Goal: Task Accomplishment & Management: Use online tool/utility

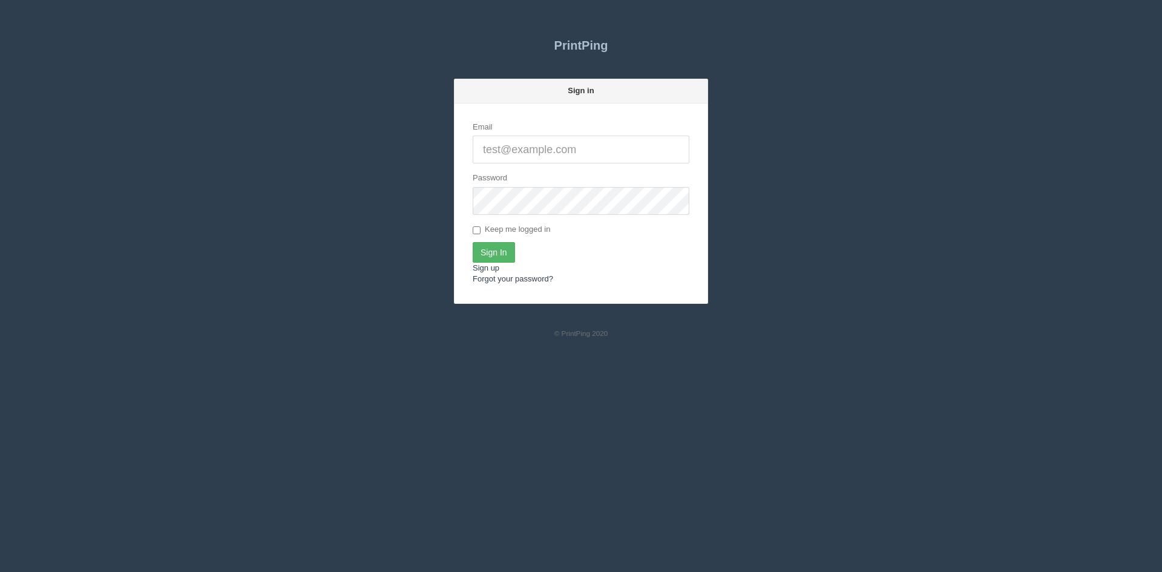
type input "[PERSON_NAME][EMAIL_ADDRESS][DOMAIN_NAME]"
click at [497, 253] on input "Sign In" at bounding box center [494, 252] width 42 height 21
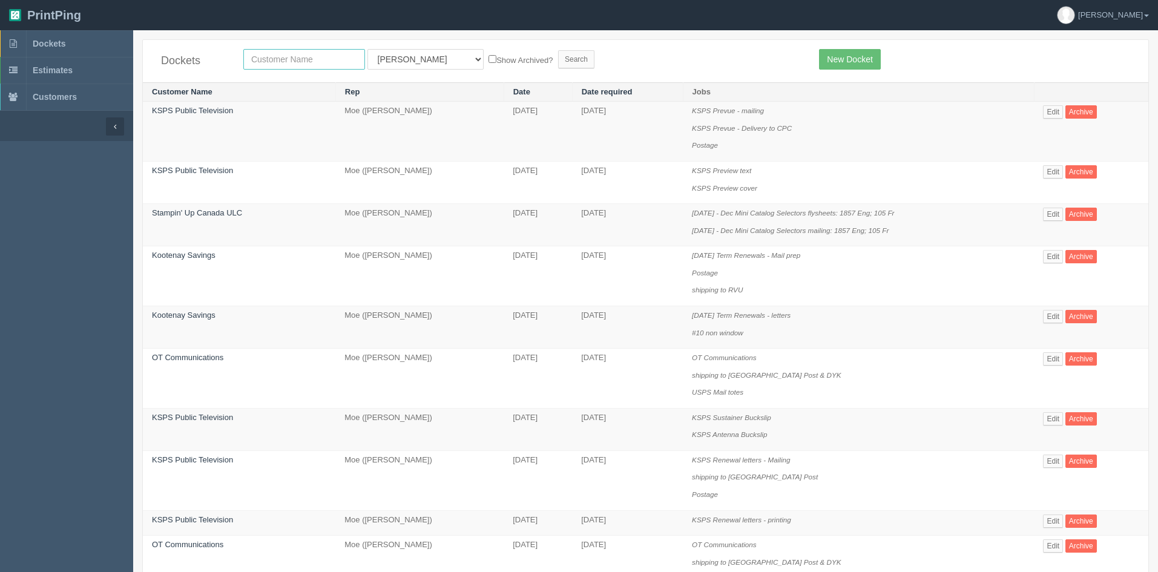
click at [321, 60] on input "text" at bounding box center [304, 59] width 122 height 21
type input "avmax"
click at [405, 62] on select "All Users Ali Ali Test 1 Aly Amy Ankit Arif Brandon Dan France Greg Jim Mark Ma…" at bounding box center [425, 59] width 116 height 21
select select
click at [367, 49] on select "All Users Ali Ali Test 1 Aly Amy Ankit Arif Brandon Dan France Greg Jim Mark Ma…" at bounding box center [425, 59] width 116 height 21
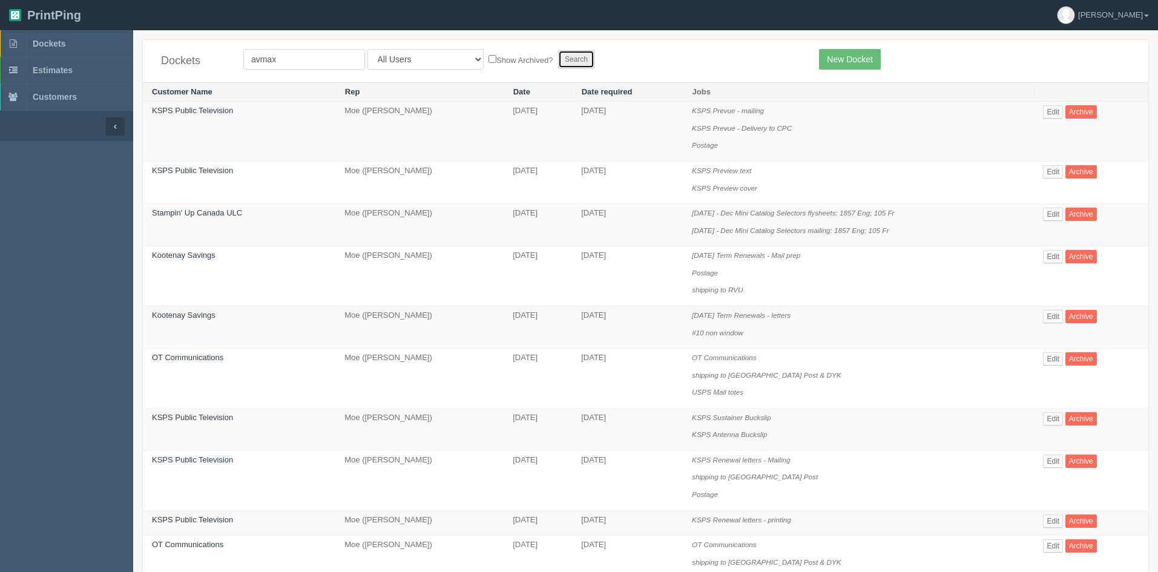
click at [558, 60] on input "Search" at bounding box center [576, 59] width 36 height 18
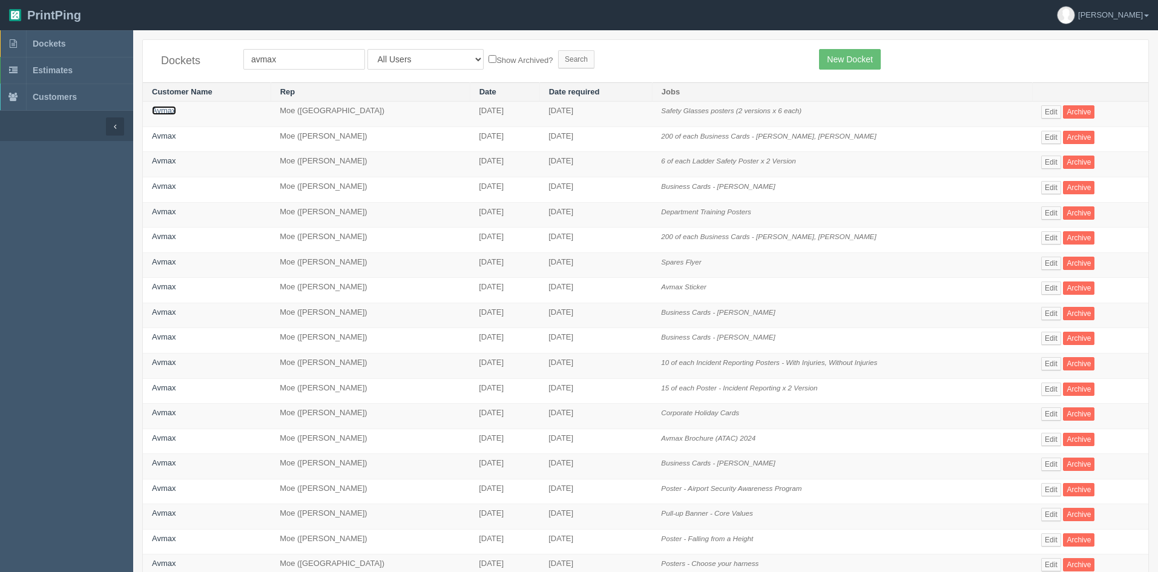
click at [163, 109] on link "Avmax" at bounding box center [164, 110] width 24 height 9
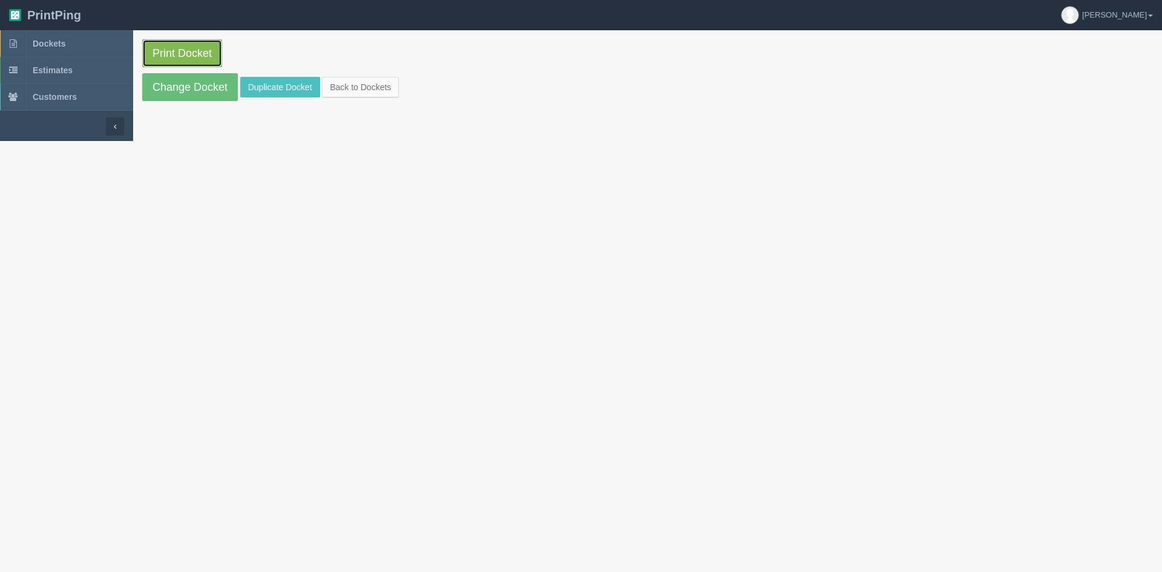
click at [222, 53] on link "Print Docket" at bounding box center [182, 53] width 80 height 28
click at [370, 88] on link "Back to Dockets" at bounding box center [360, 87] width 77 height 21
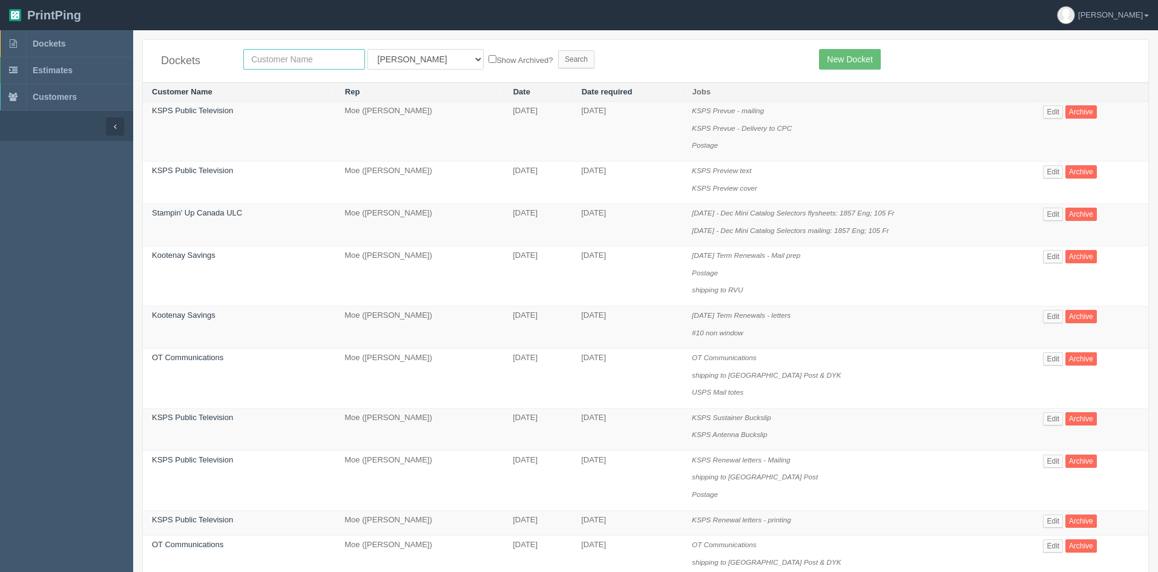
click at [269, 58] on input "text" at bounding box center [304, 59] width 122 height 21
type input "god squ"
click at [408, 54] on select "All Users [PERSON_NAME] Test 1 [PERSON_NAME] [PERSON_NAME] [PERSON_NAME] France…" at bounding box center [425, 59] width 116 height 21
select select
click at [367, 49] on select "All Users [PERSON_NAME] Test 1 [PERSON_NAME] [PERSON_NAME] [PERSON_NAME] France…" at bounding box center [425, 59] width 116 height 21
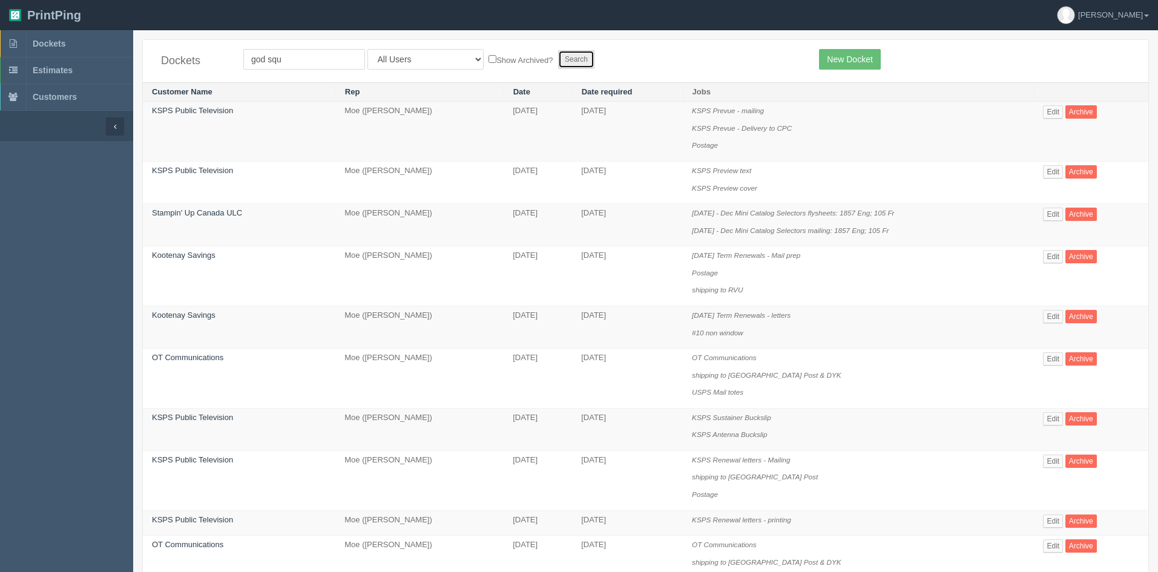
click at [558, 57] on input "Search" at bounding box center [576, 59] width 36 height 18
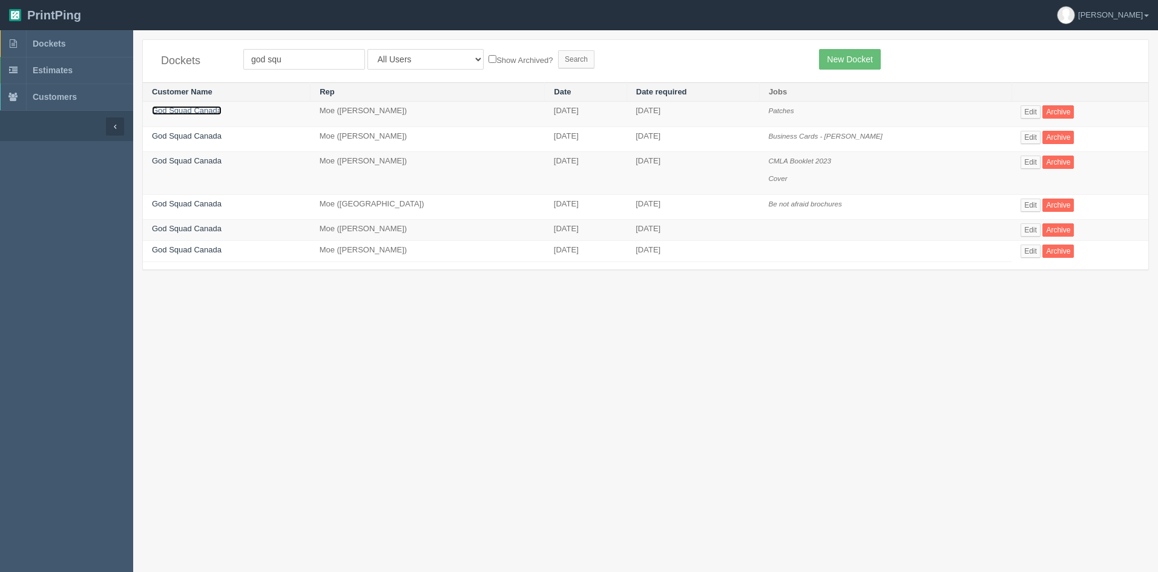
click at [194, 111] on link "God Squad Canada" at bounding box center [187, 110] width 70 height 9
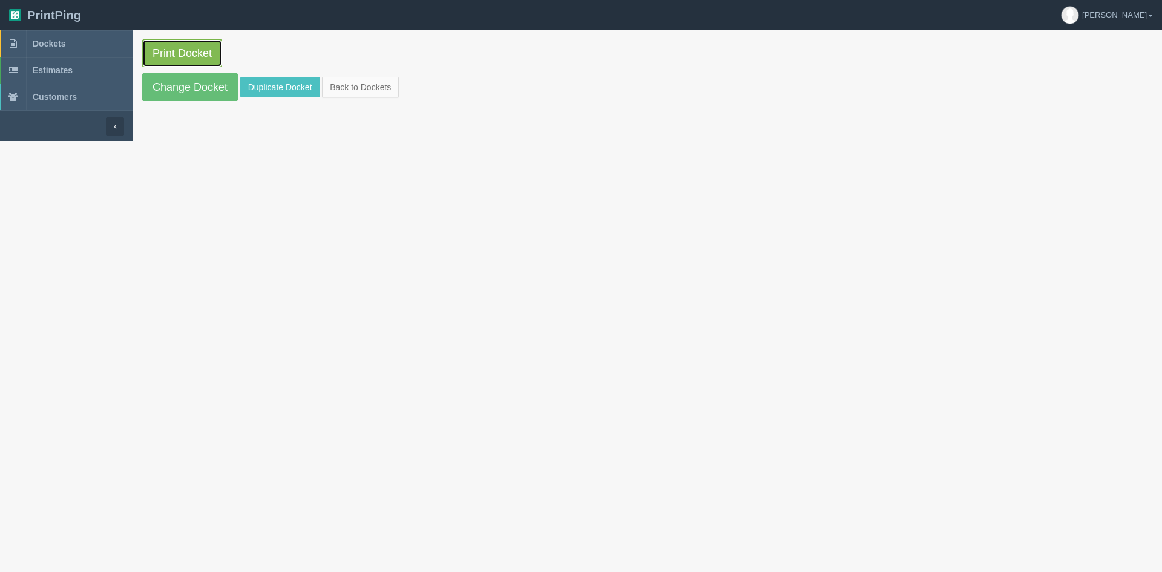
click at [180, 47] on link "Print Docket" at bounding box center [182, 53] width 80 height 28
click at [362, 84] on link "Back to Dockets" at bounding box center [360, 87] width 77 height 21
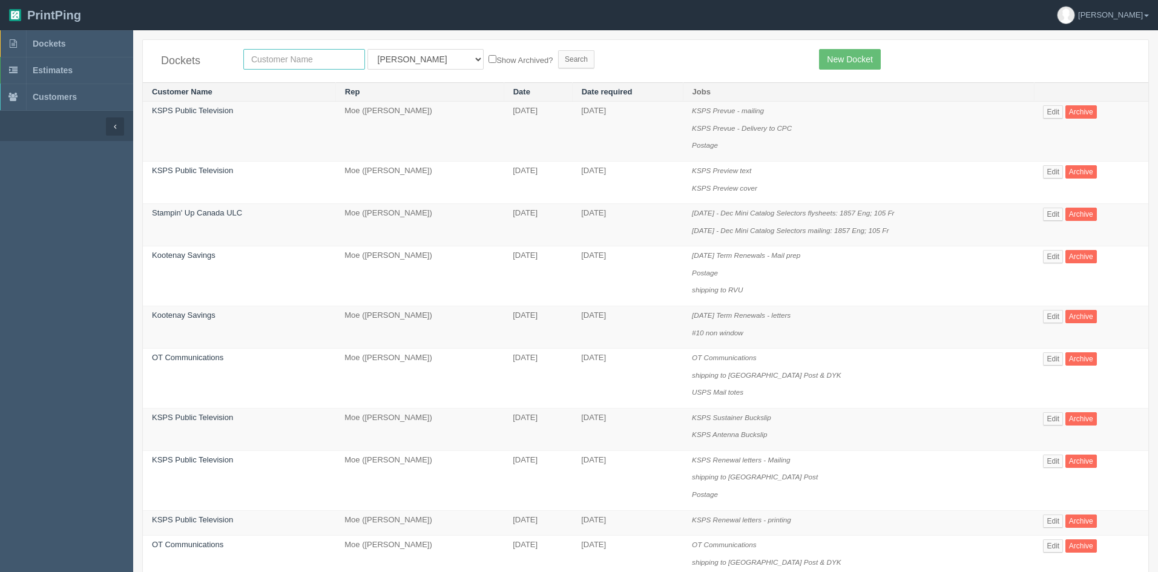
click at [265, 62] on input "text" at bounding box center [304, 59] width 122 height 21
type input "lmks"
click at [386, 59] on select "All Users [PERSON_NAME] Test 1 [PERSON_NAME] [PERSON_NAME] [PERSON_NAME] France…" at bounding box center [425, 59] width 116 height 21
select select
click at [367, 49] on select "All Users [PERSON_NAME] Test 1 [PERSON_NAME] [PERSON_NAME] [PERSON_NAME] France…" at bounding box center [425, 59] width 116 height 21
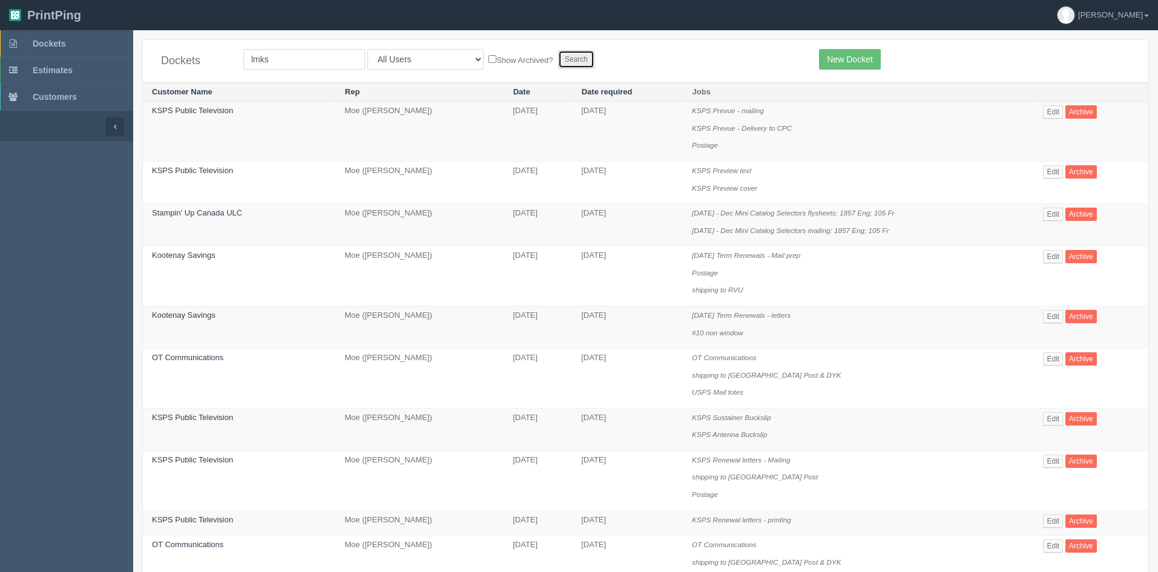
click at [558, 58] on input "Search" at bounding box center [576, 59] width 36 height 18
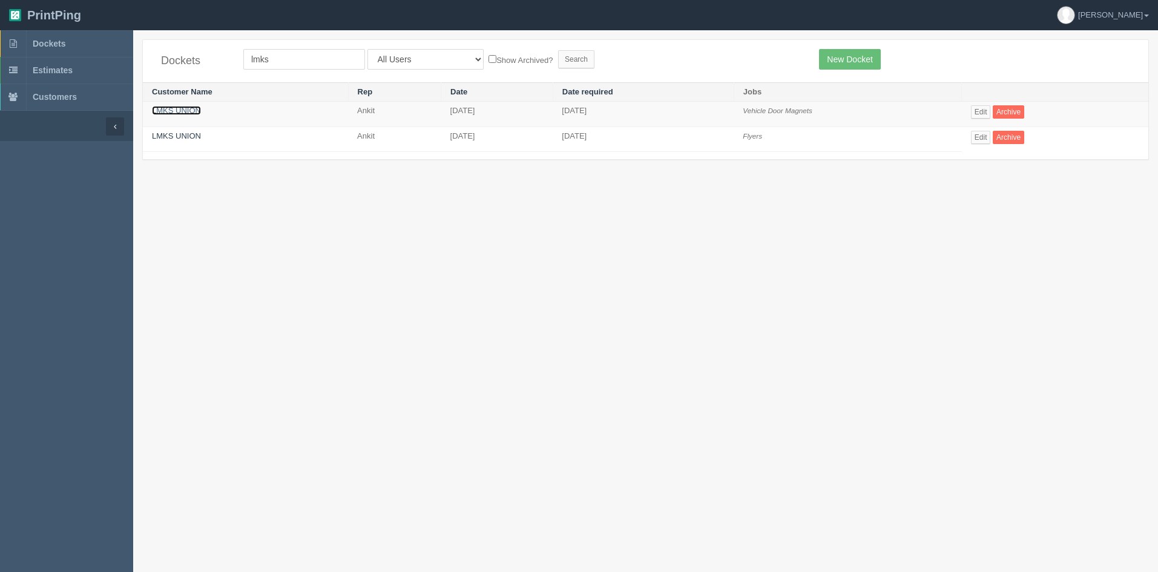
click at [188, 111] on link "LMKS UNION" at bounding box center [176, 110] width 49 height 9
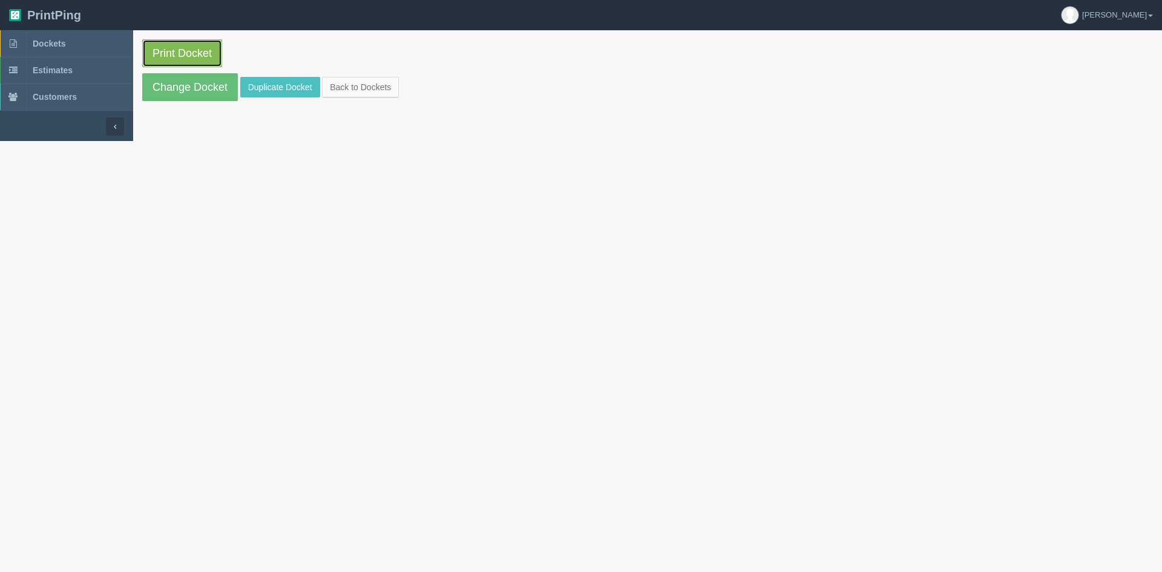
click at [173, 61] on link "Print Docket" at bounding box center [182, 53] width 80 height 28
click at [381, 86] on link "Back to Dockets" at bounding box center [360, 87] width 77 height 21
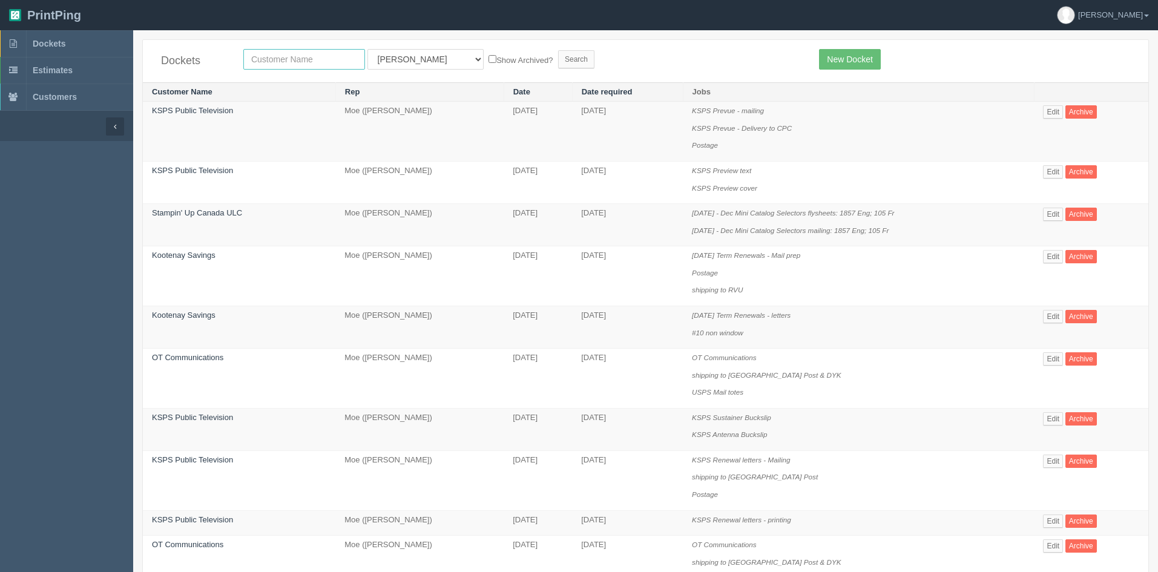
click at [305, 64] on input "text" at bounding box center [304, 59] width 122 height 21
type input "plan a"
click at [419, 59] on select "All Users Ali Ali Test 1 Aly Amy Ankit Arif Brandon Dan France Greg Jim Mark Ma…" at bounding box center [425, 59] width 116 height 21
select select
click at [367, 49] on select "All Users Ali Ali Test 1 Aly Amy Ankit Arif Brandon Dan France Greg Jim Mark Ma…" at bounding box center [425, 59] width 116 height 21
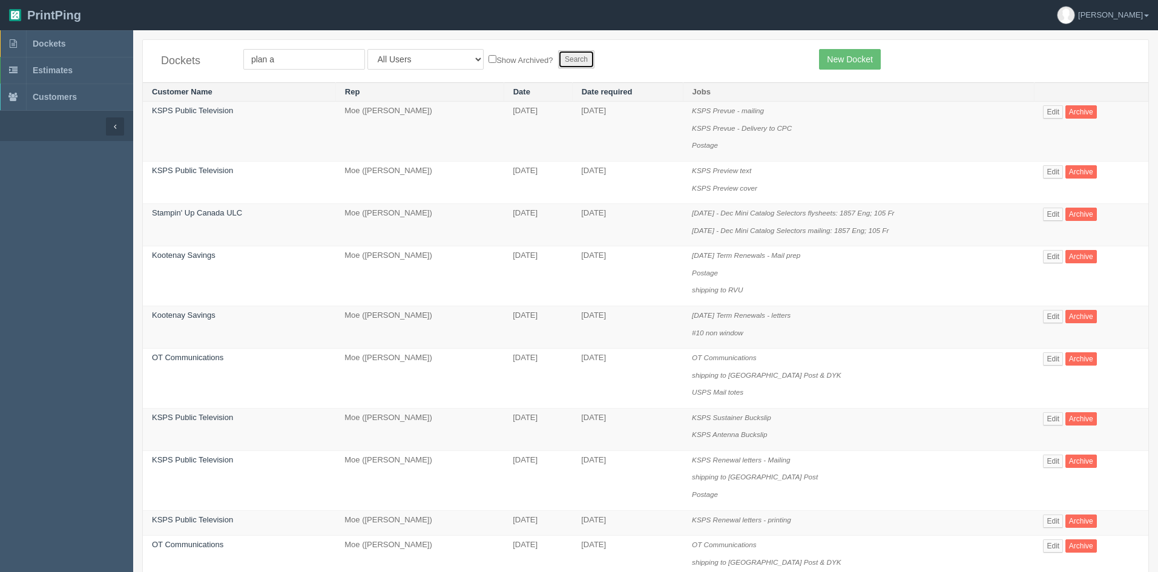
click at [558, 55] on input "Search" at bounding box center [576, 59] width 36 height 18
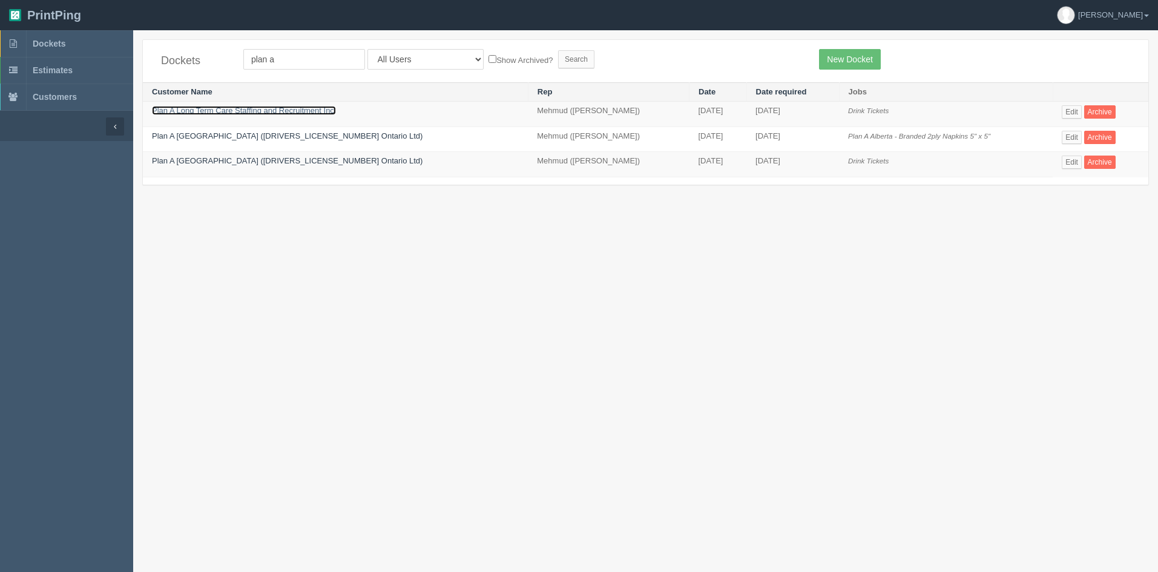
click at [269, 112] on link "Plan A Long Term Care Staffing and Recruitment Inc." at bounding box center [244, 110] width 184 height 9
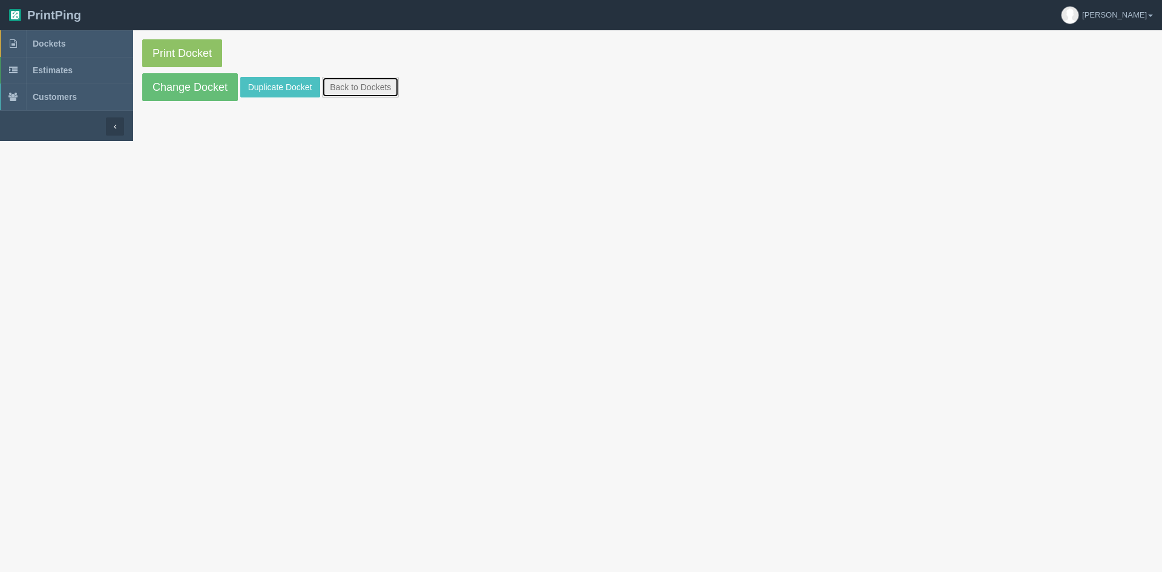
click at [389, 88] on link "Back to Dockets" at bounding box center [360, 87] width 77 height 21
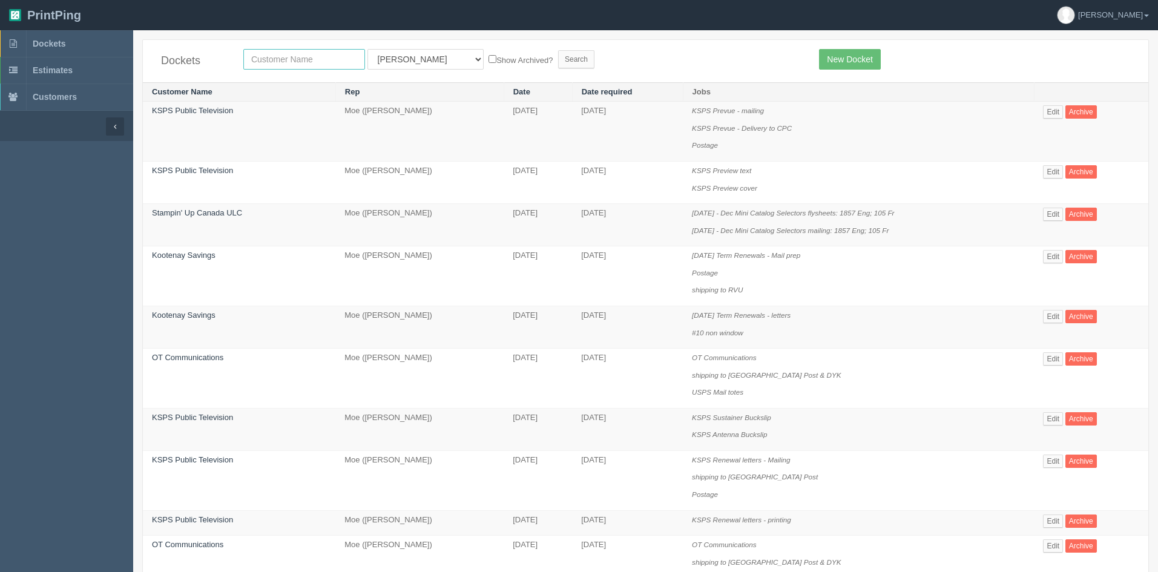
click at [269, 62] on input "text" at bounding box center [304, 59] width 122 height 21
type input "alberta continu"
click at [375, 61] on select "All Users Ali Ali Test 1 Aly Amy Ankit Arif Brandon Dan France Greg Jim Mark Ma…" at bounding box center [425, 59] width 116 height 21
select select
click at [367, 49] on select "All Users Ali Ali Test 1 Aly Amy Ankit Arif Brandon Dan France Greg Jim Mark Ma…" at bounding box center [425, 59] width 116 height 21
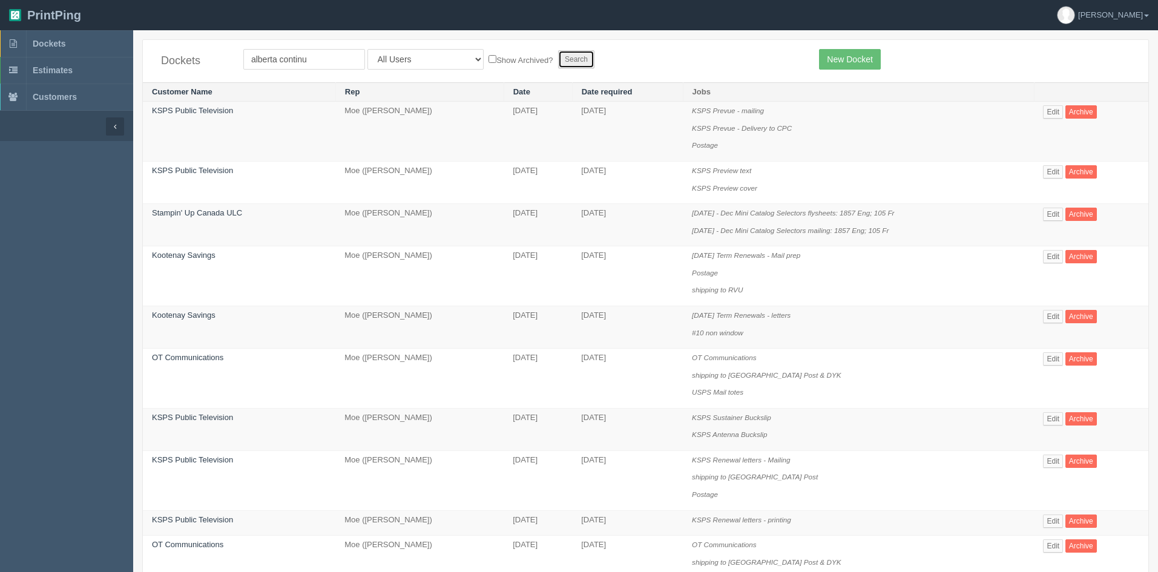
click at [558, 63] on input "Search" at bounding box center [576, 59] width 36 height 18
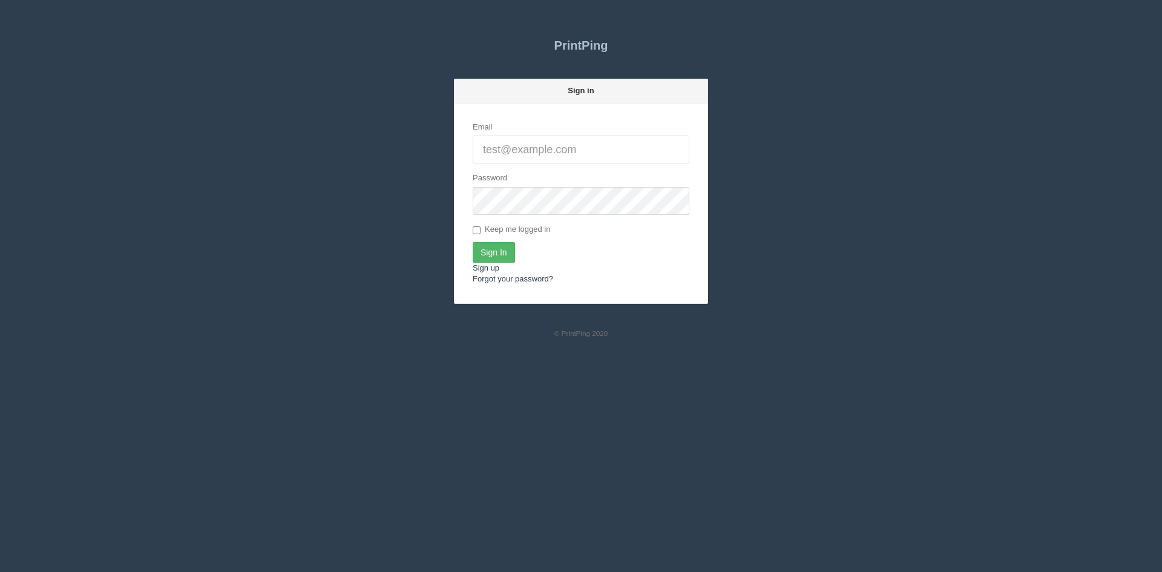
type input "[PERSON_NAME][EMAIL_ADDRESS][DOMAIN_NAME]"
click at [495, 252] on input "Sign In" at bounding box center [494, 252] width 42 height 21
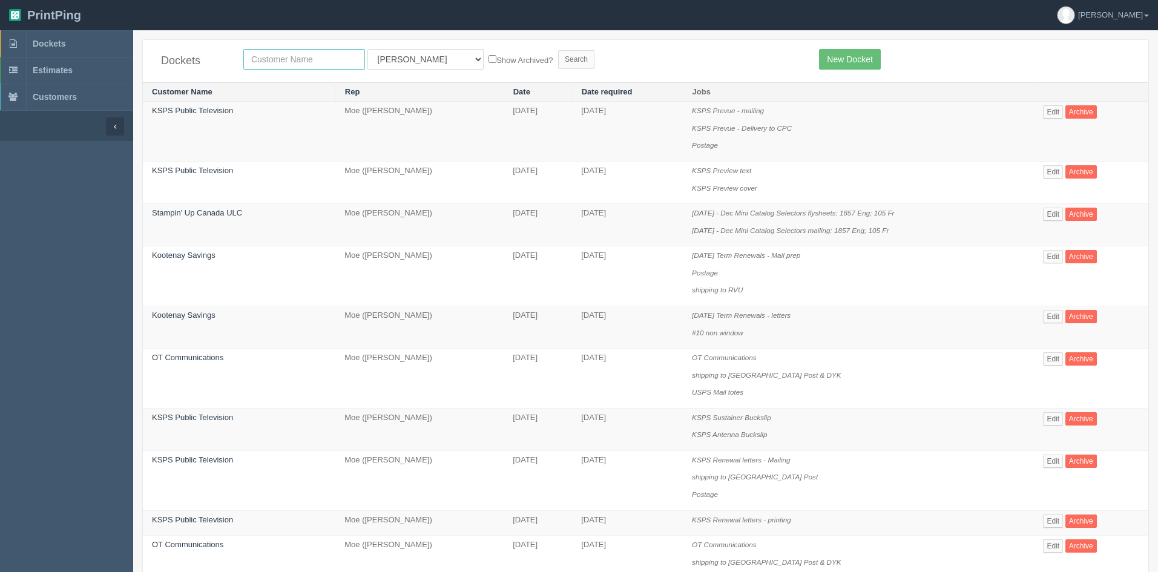
click at [318, 62] on input "text" at bounding box center [304, 59] width 122 height 21
type input "stefani m"
click at [372, 62] on select "All Users Ali Ali Test 1 Aly Amy Ankit Arif Brandon Dan France Greg Jim Mark Ma…" at bounding box center [425, 59] width 116 height 21
select select "5"
click at [367, 49] on select "All Users Ali Ali Test 1 Aly Amy Ankit Arif Brandon Dan France Greg Jim Mark Ma…" at bounding box center [425, 59] width 116 height 21
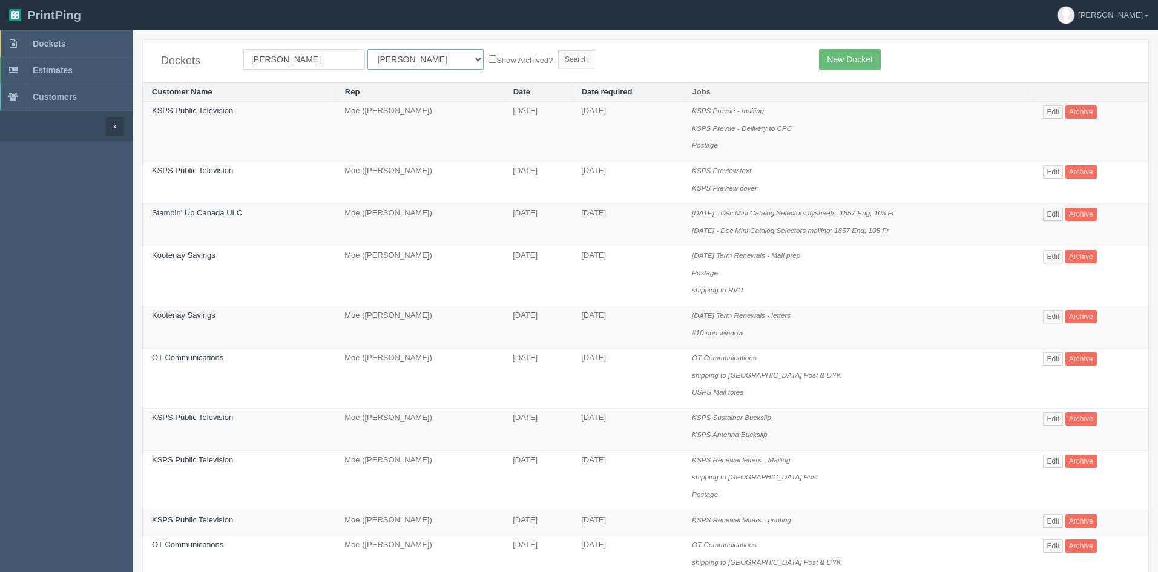
click at [395, 58] on select "All Users Ali Ali Test 1 Aly Amy Ankit Arif Brandon Dan France Greg Jim Mark Ma…" at bounding box center [425, 59] width 116 height 21
select select
click at [367, 49] on select "All Users Ali Ali Test 1 Aly Amy Ankit Arif Brandon Dan France Greg Jim Mark Ma…" at bounding box center [425, 59] width 116 height 21
click at [558, 59] on input "Search" at bounding box center [576, 59] width 36 height 18
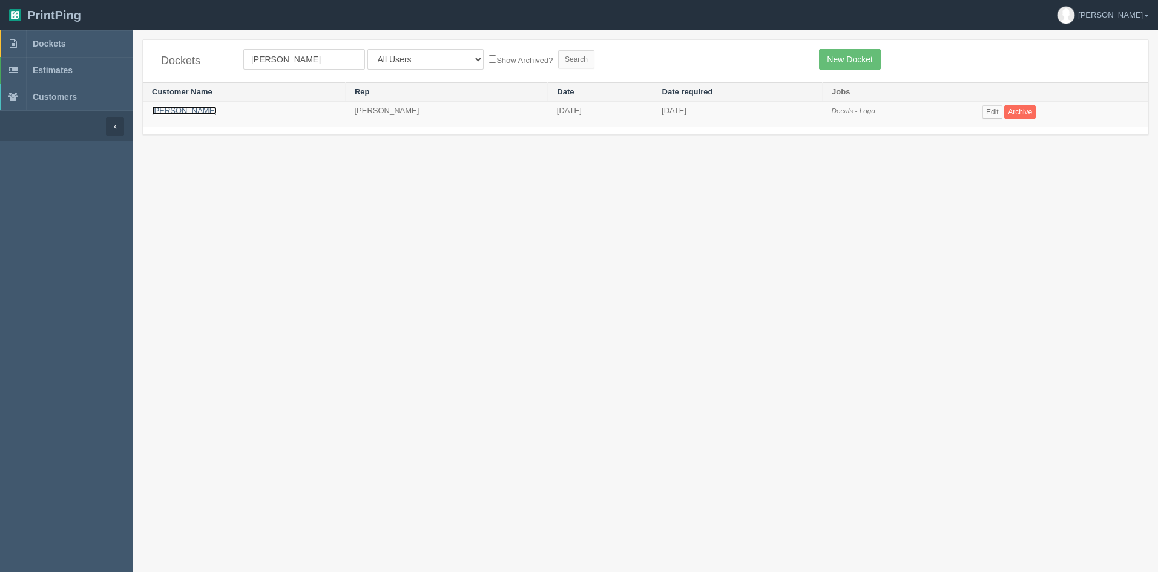
click at [200, 113] on link "[PERSON_NAME]" at bounding box center [184, 110] width 65 height 9
